Goal: Task Accomplishment & Management: Manage account settings

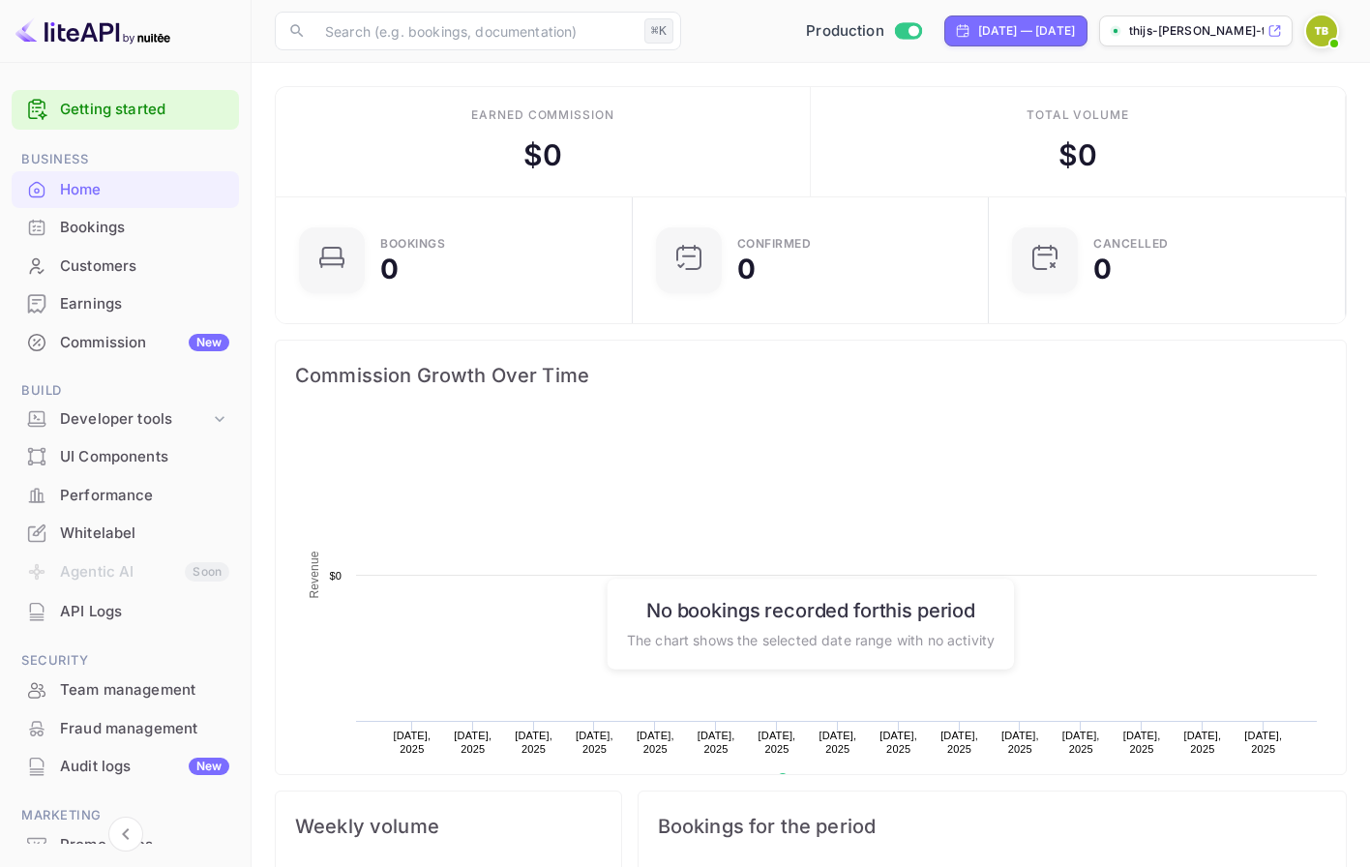
scroll to position [314, 345]
click at [1322, 29] on img at bounding box center [1321, 30] width 31 height 31
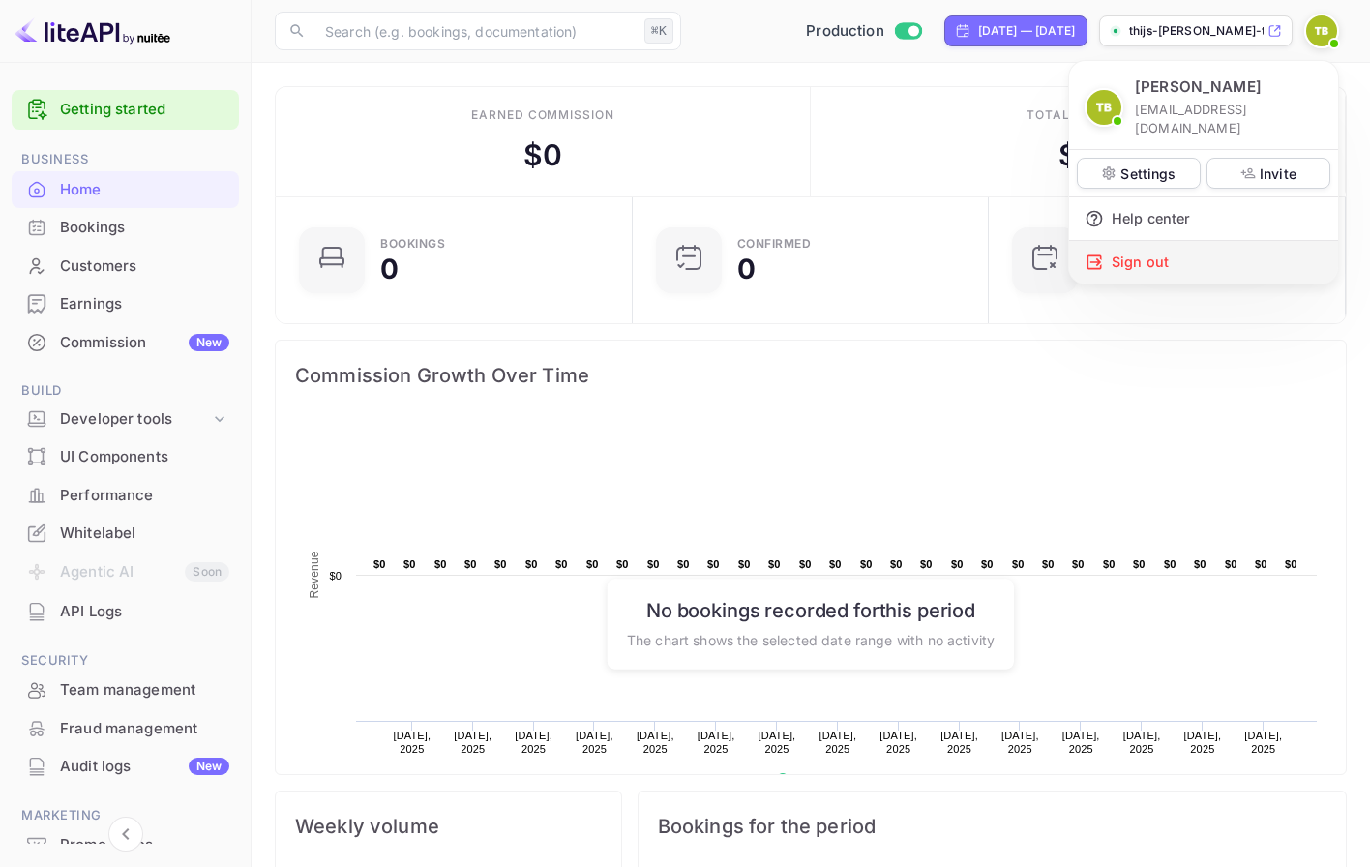
click at [1157, 247] on div "Sign out" at bounding box center [1203, 262] width 269 height 43
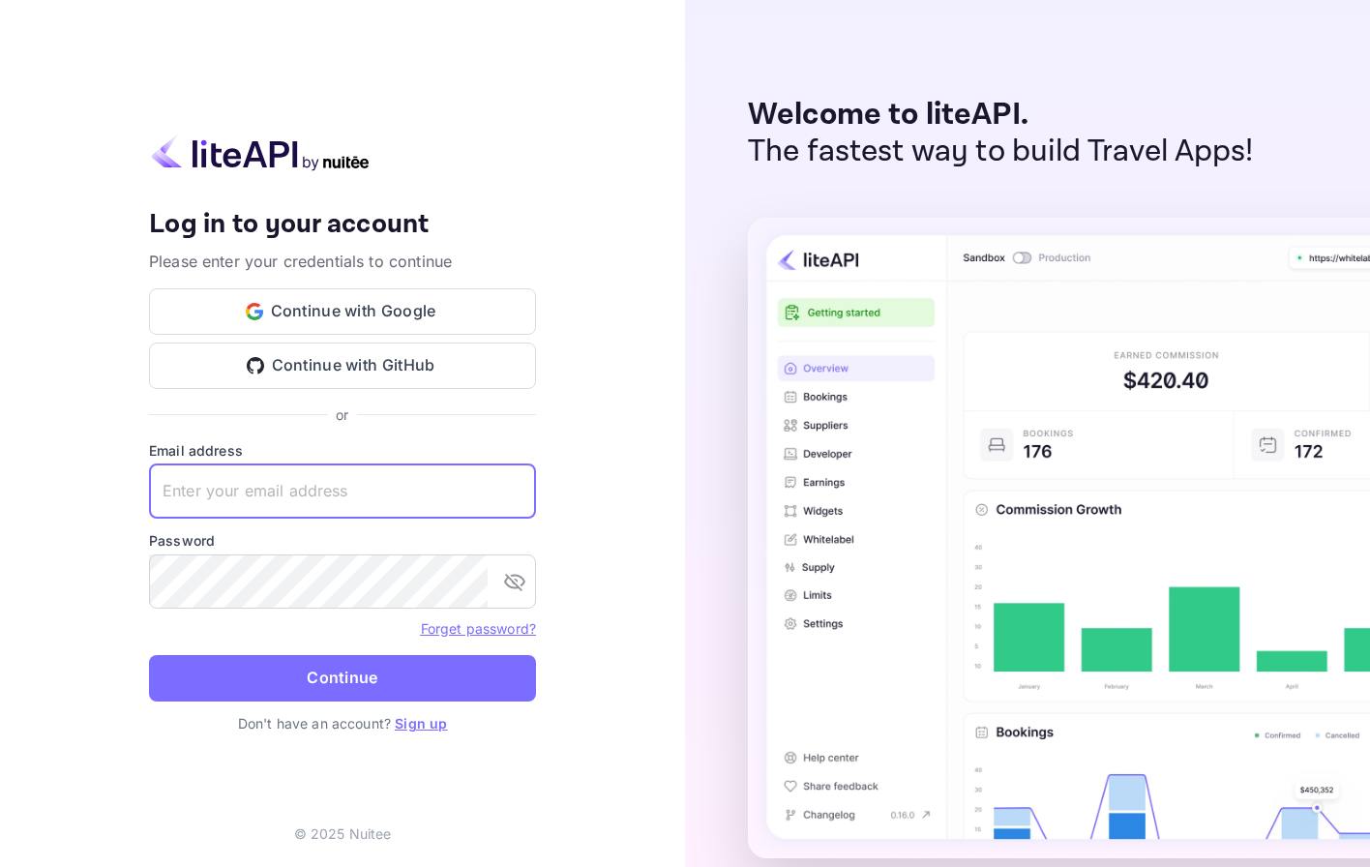
click at [490, 483] on input "text" at bounding box center [342, 491] width 387 height 54
click at [498, 640] on form "Email address [EMAIL_ADDRESS][DOMAIN_NAME] ​ Password ​ Forget password? Contin…" at bounding box center [342, 576] width 387 height 273
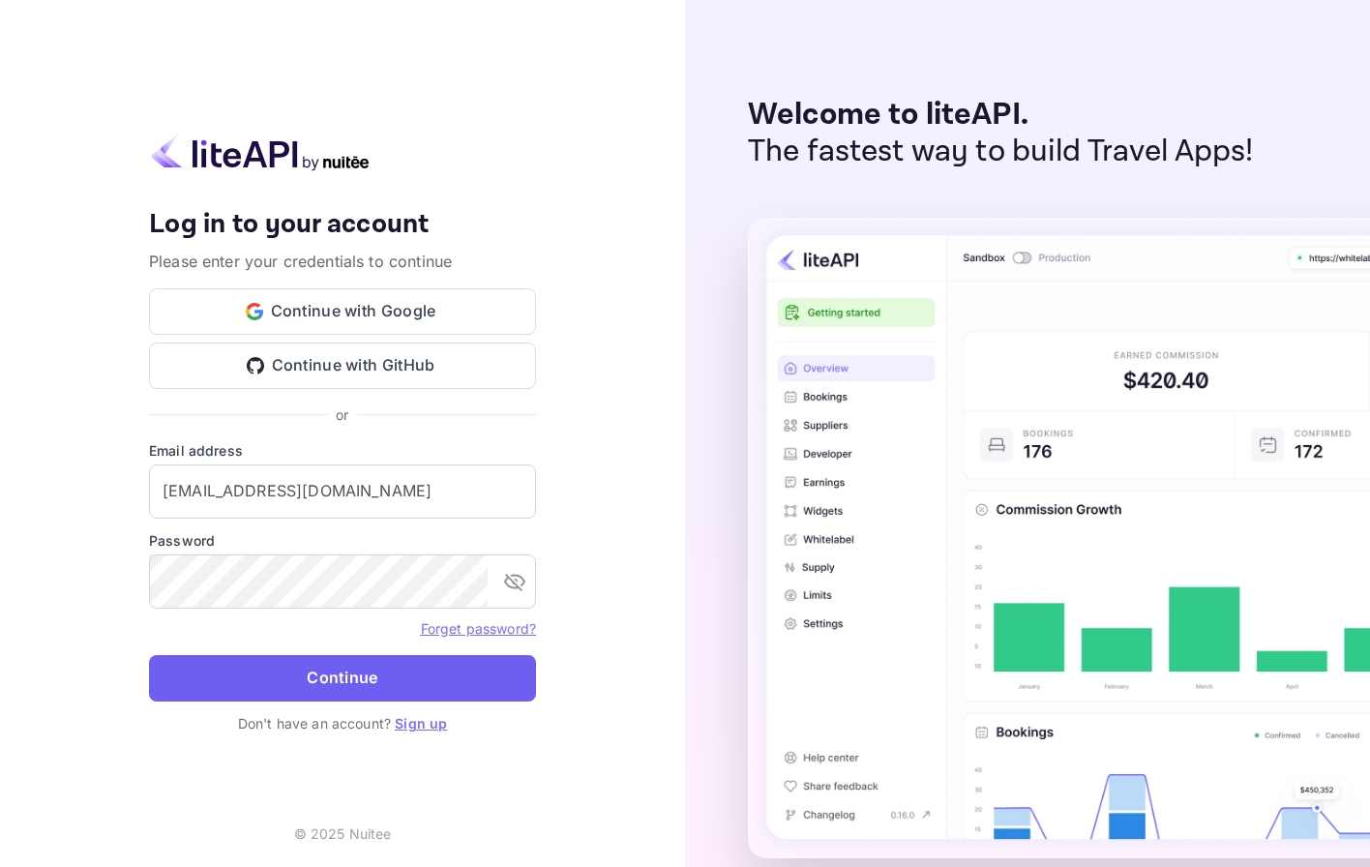
click at [498, 668] on button "Continue" at bounding box center [342, 678] width 387 height 46
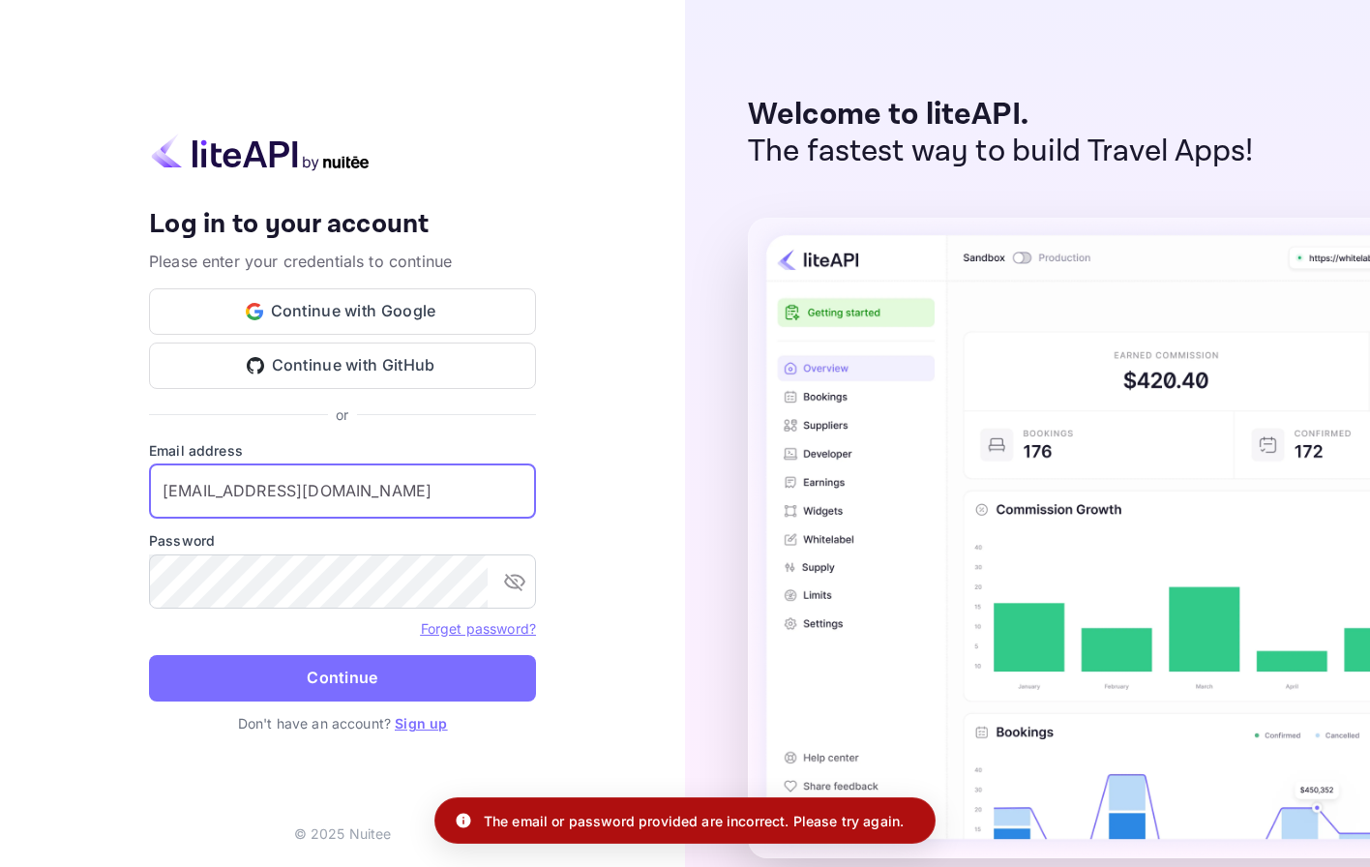
click at [450, 502] on input "[EMAIL_ADDRESS][DOMAIN_NAME]" at bounding box center [342, 491] width 387 height 54
paste input "[EMAIL_ADDRESS][DOMAIN_NAME]"
type input "[EMAIL_ADDRESS][DOMAIN_NAME]"
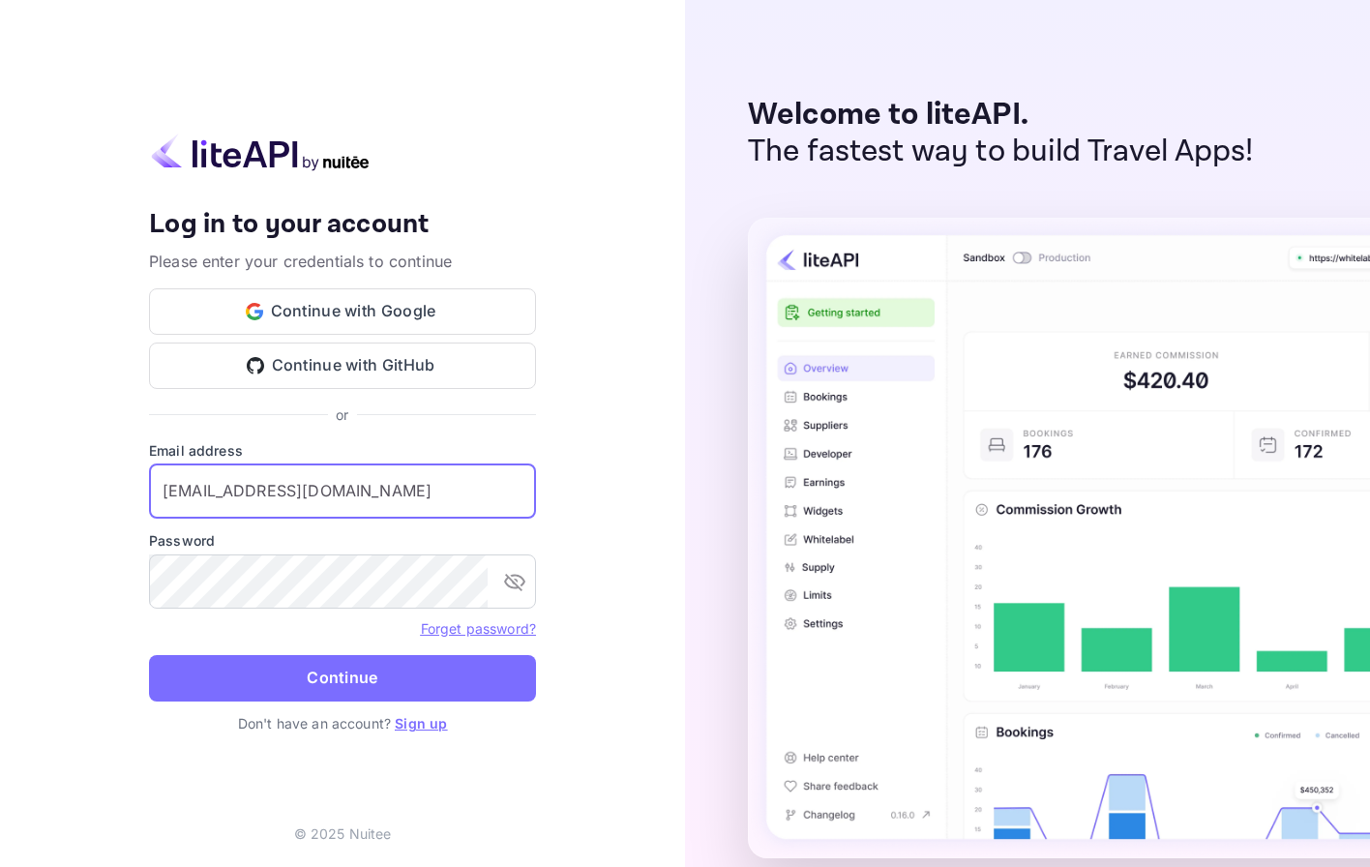
click at [437, 481] on input "[EMAIL_ADDRESS][DOMAIN_NAME]" at bounding box center [342, 491] width 387 height 54
click at [407, 663] on button "Continue" at bounding box center [342, 678] width 387 height 46
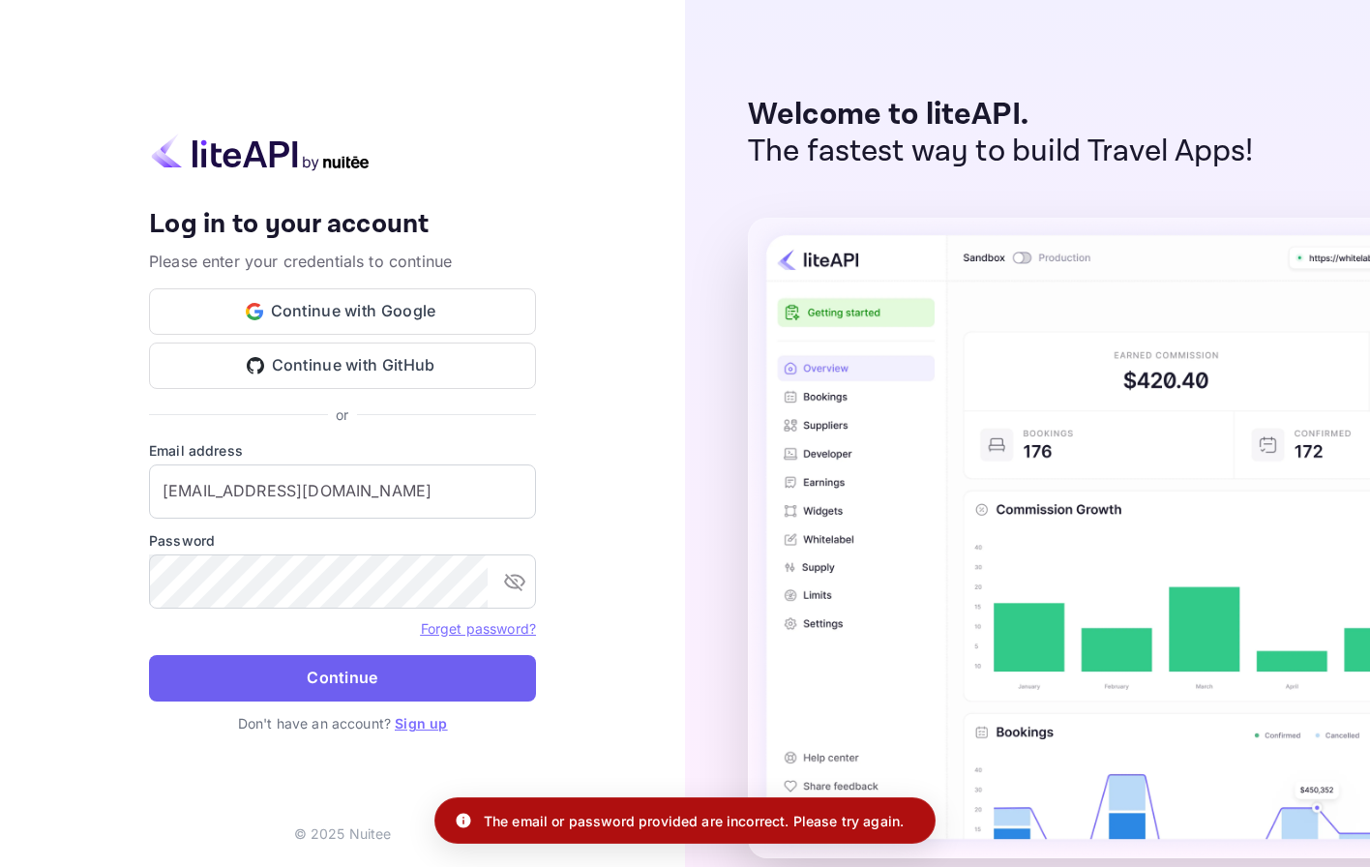
click at [412, 668] on button "Continue" at bounding box center [342, 678] width 387 height 46
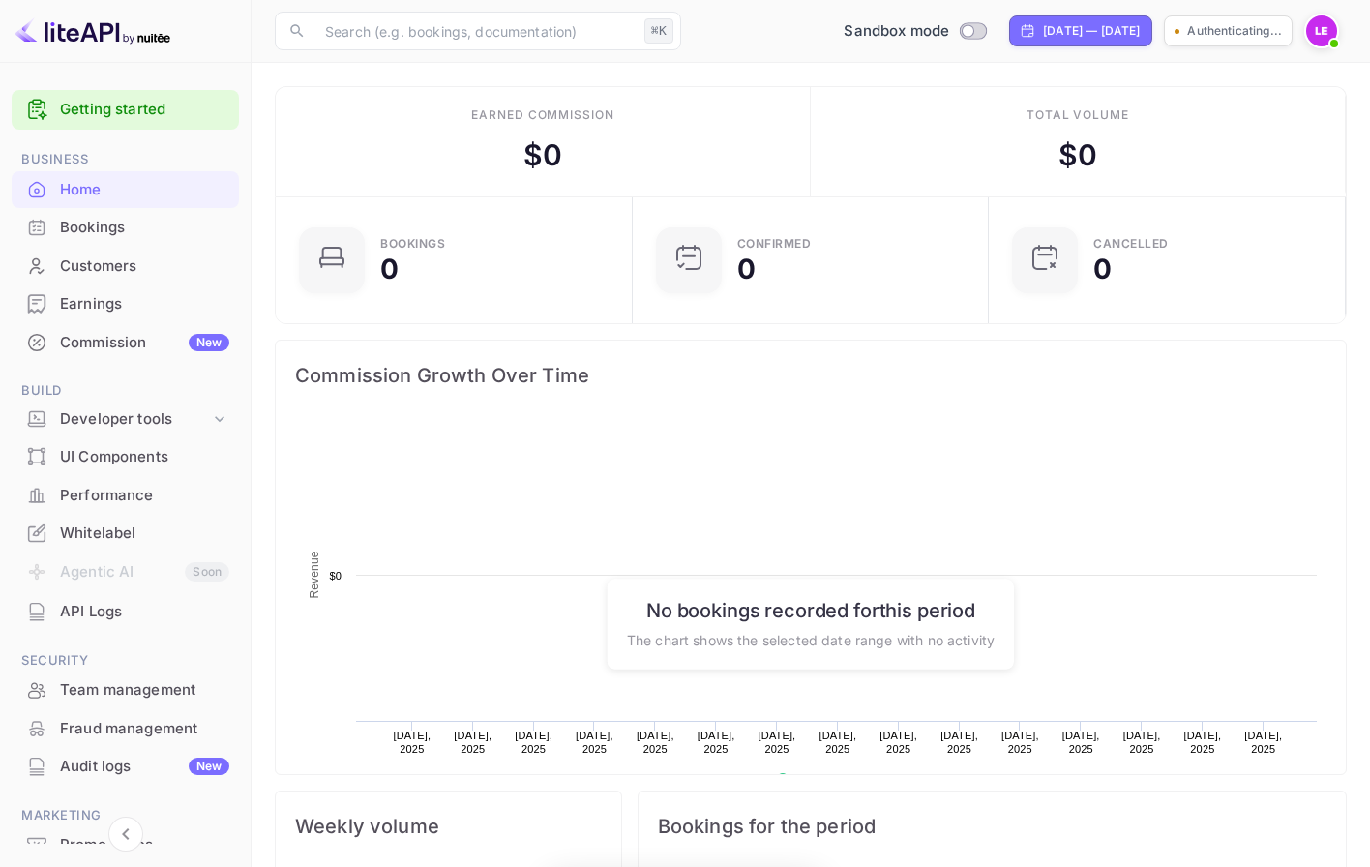
scroll to position [314, 345]
